Goal: Information Seeking & Learning: Stay updated

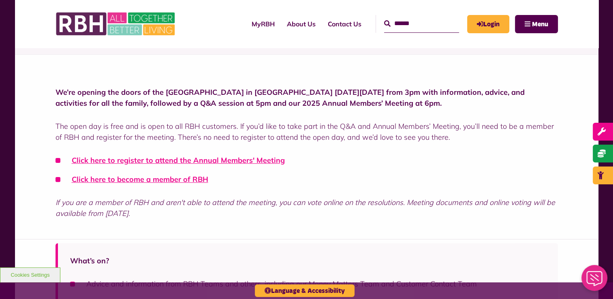
scroll to position [205, 0]
